Goal: Find specific page/section: Find specific page/section

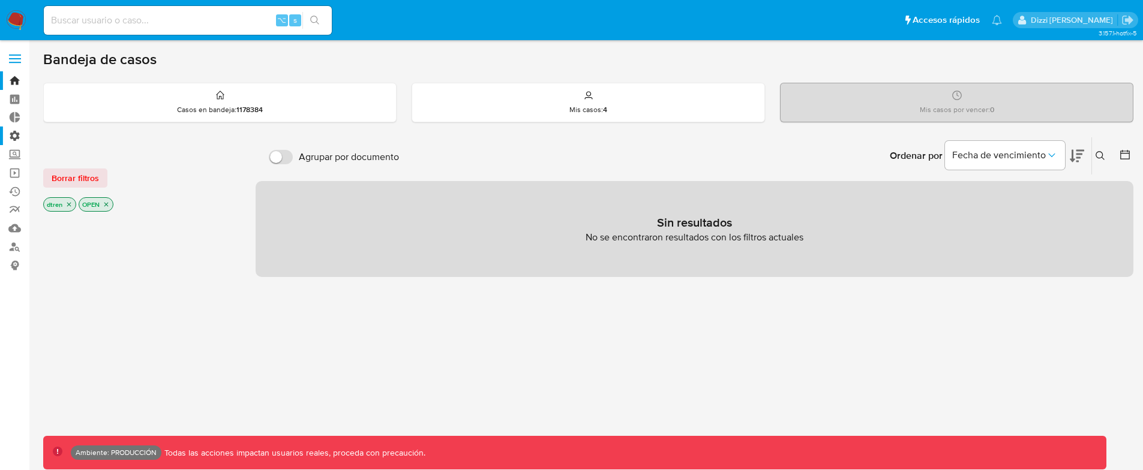
click at [18, 131] on label "Administración" at bounding box center [71, 136] width 143 height 19
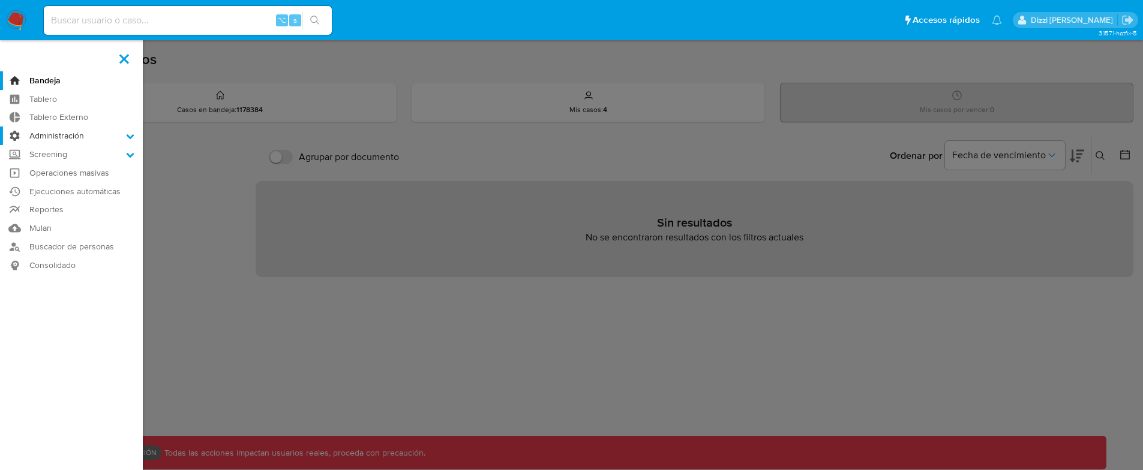
click at [0, 0] on input "Administración" at bounding box center [0, 0] width 0 height 0
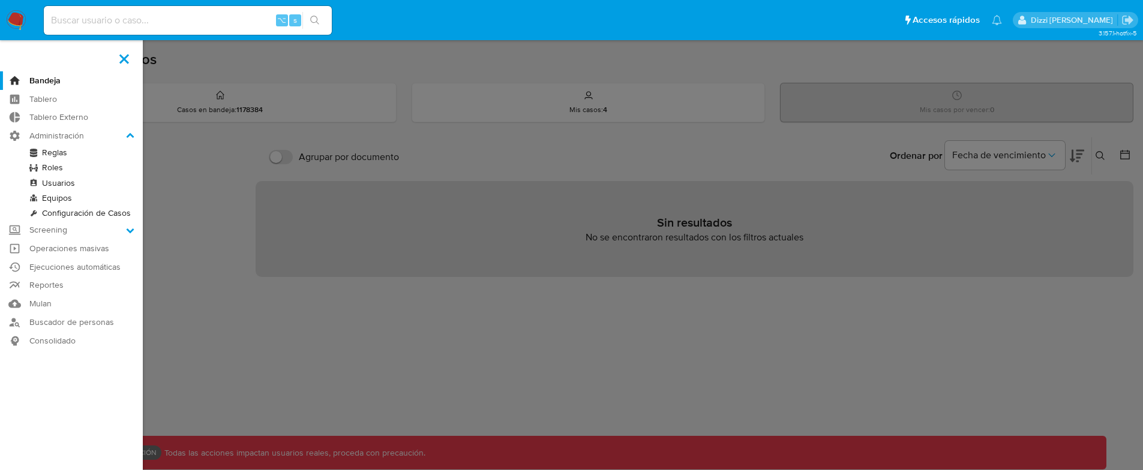
click at [55, 152] on link "Reglas" at bounding box center [71, 152] width 143 height 15
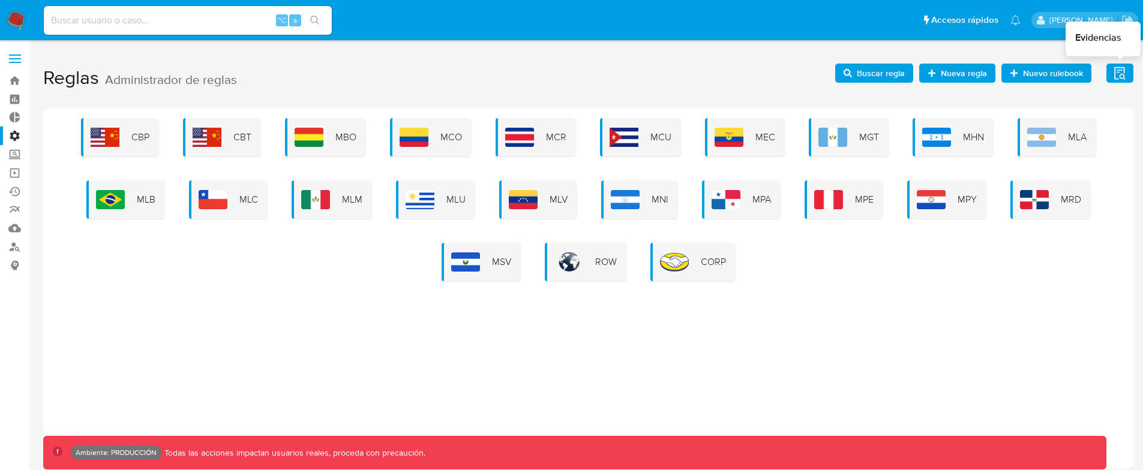
click at [1115, 71] on icon "button" at bounding box center [1119, 73] width 15 height 15
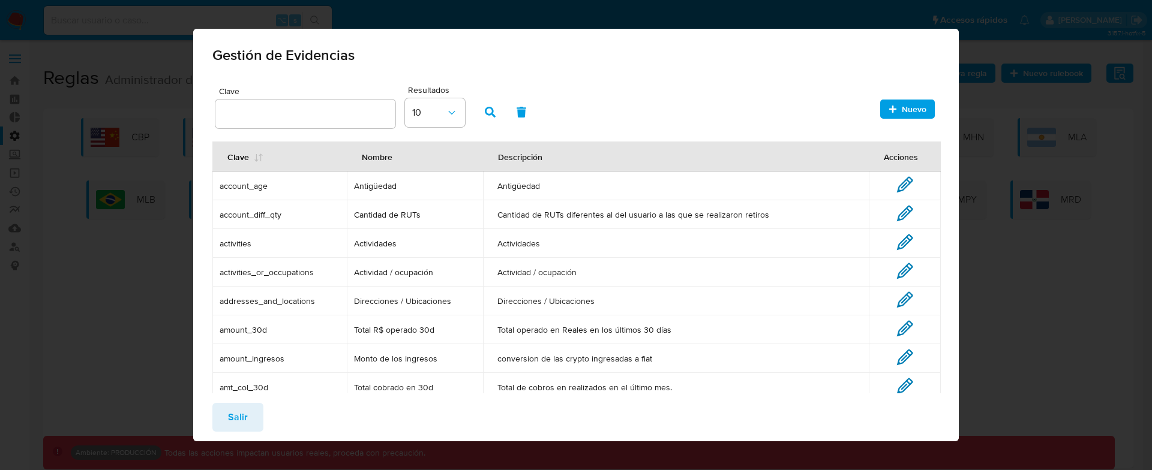
click at [486, 179] on td "Antigüedad" at bounding box center [675, 186] width 385 height 29
click at [206, 181] on div "Clave Resultados 10 Nuevo Clave Nombre Descripción Acciones account_age Antigüe…" at bounding box center [576, 295] width 766 height 425
click at [233, 183] on span "account_age" at bounding box center [280, 186] width 120 height 11
drag, startPoint x: 233, startPoint y: 183, endPoint x: 246, endPoint y: 176, distance: 15.0
click at [233, 183] on span "account_age" at bounding box center [280, 186] width 120 height 11
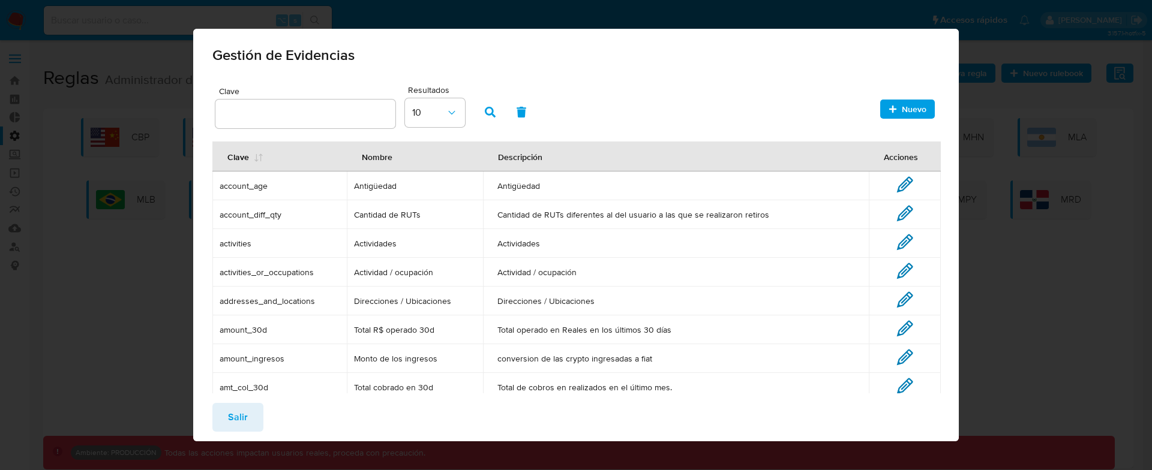
click at [259, 179] on td "account_age" at bounding box center [279, 186] width 134 height 29
drag, startPoint x: 259, startPoint y: 179, endPoint x: 253, endPoint y: 181, distance: 6.8
click at [255, 180] on td "account_age" at bounding box center [279, 186] width 134 height 29
click at [253, 181] on span "account_age" at bounding box center [280, 186] width 120 height 11
click at [247, 186] on span "account_age" at bounding box center [280, 186] width 120 height 11
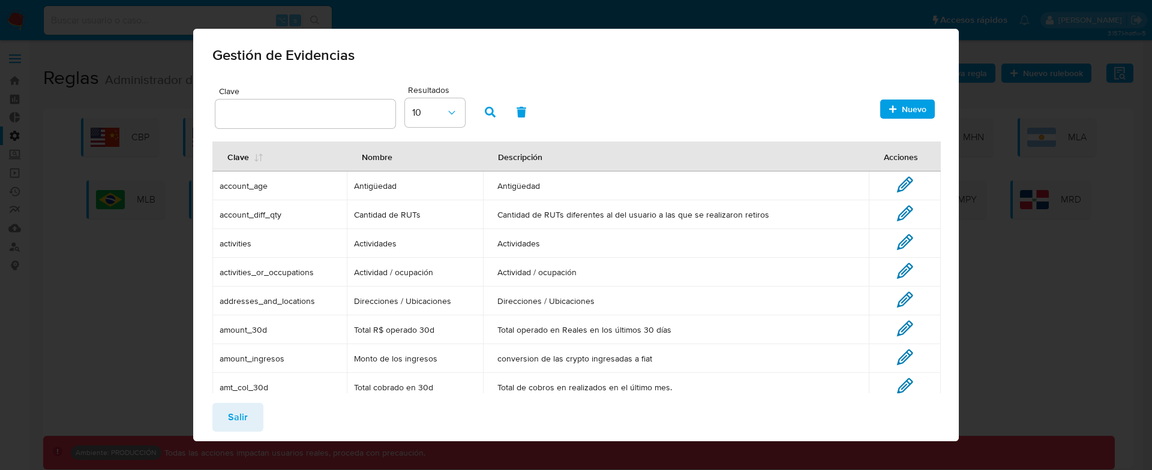
click at [247, 186] on span "account_age" at bounding box center [280, 186] width 120 height 11
click at [388, 186] on span "Antigüedad" at bounding box center [415, 186] width 122 height 11
click at [387, 187] on span "Antigüedad" at bounding box center [415, 186] width 122 height 11
click at [370, 185] on span "Antigüedad" at bounding box center [415, 186] width 122 height 11
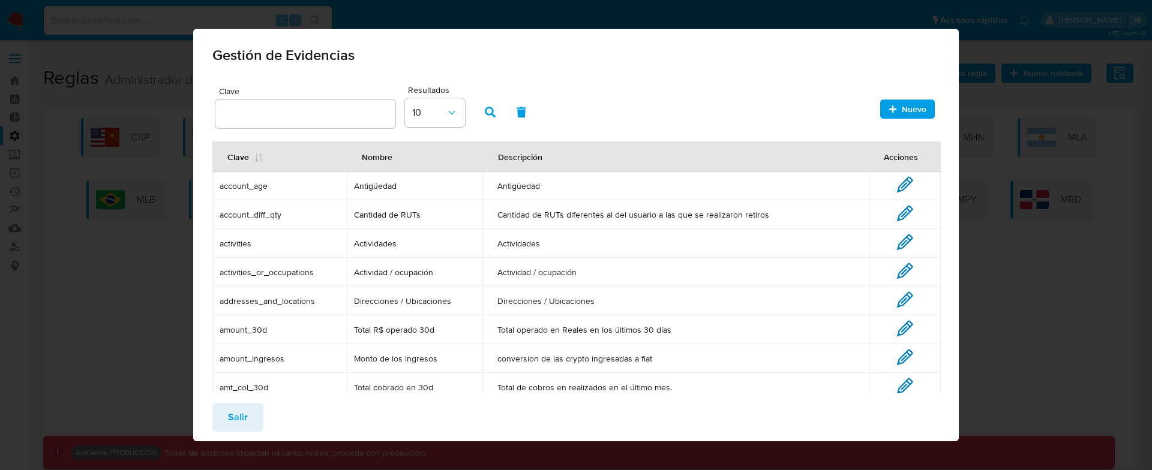
click at [500, 186] on span "Antigüedad" at bounding box center [675, 186] width 356 height 11
click at [534, 193] on td "Antigüedad" at bounding box center [675, 186] width 385 height 29
click at [245, 414] on span "Salir" at bounding box center [238, 417] width 20 height 26
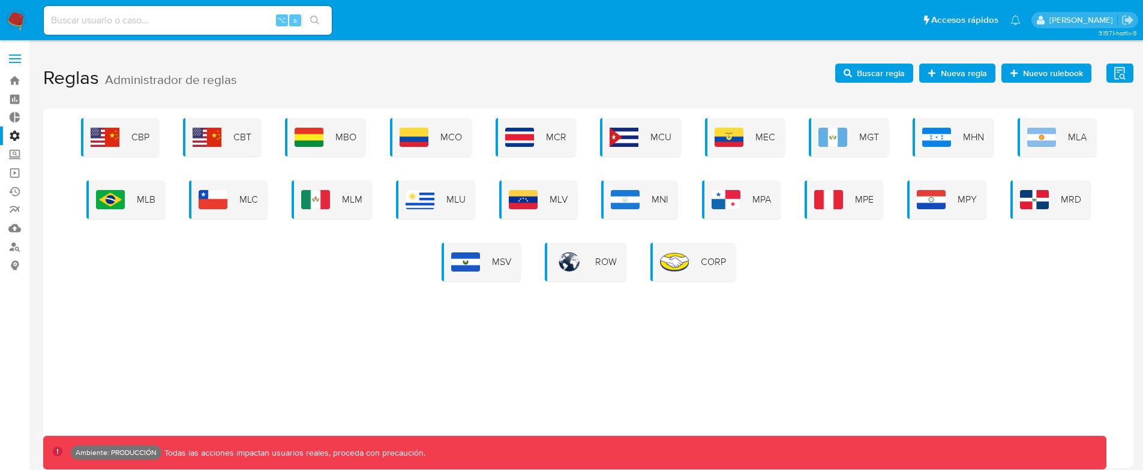
click at [702, 308] on div "CBP CBT MBO MCO MCR MCU MEC MGT MHN MLA MLB MLC MLM MLU MLV MNI MPA MPE MPY MRD…" at bounding box center [588, 289] width 1090 height 360
